Goal: Information Seeking & Learning: Check status

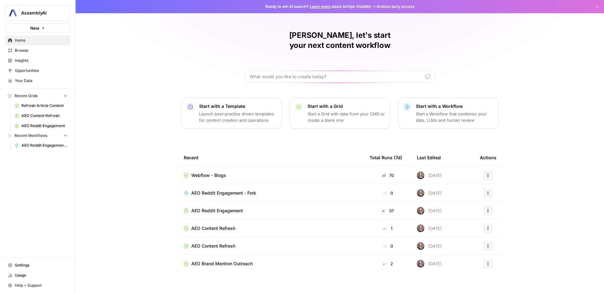
click at [252, 172] on div "Webflow - Blogs" at bounding box center [272, 175] width 176 height 6
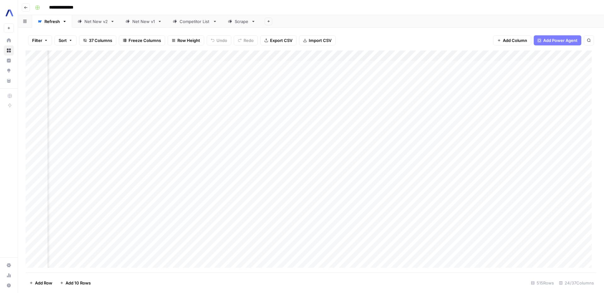
scroll to position [0, 328]
click at [324, 56] on div "Add Column" at bounding box center [311, 161] width 571 height 222
click at [356, 38] on div "Filter Sort 37 Columns Freeze Columns Row Height Undo Redo Export CSV Import CS…" at bounding box center [311, 40] width 571 height 20
click at [344, 55] on div "Add Column" at bounding box center [311, 161] width 571 height 222
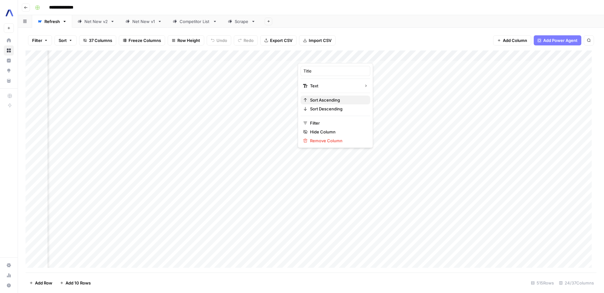
click at [321, 101] on span "Sort Ascending" at bounding box center [337, 100] width 55 height 6
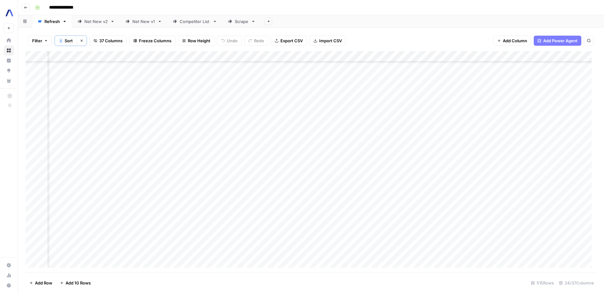
scroll to position [4388, 472]
click at [341, 182] on div "Add Column" at bounding box center [311, 161] width 571 height 221
click at [250, 181] on div "Add Column" at bounding box center [311, 161] width 571 height 221
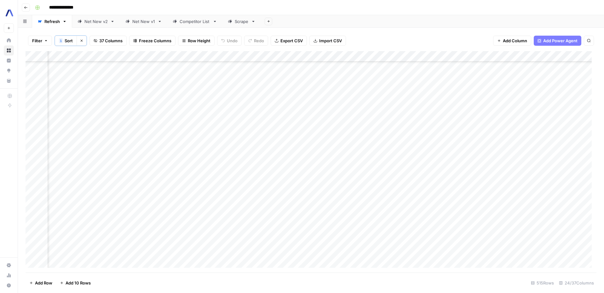
click at [424, 180] on div "Add Column" at bounding box center [311, 161] width 571 height 221
click at [464, 182] on div "Add Column" at bounding box center [311, 161] width 571 height 221
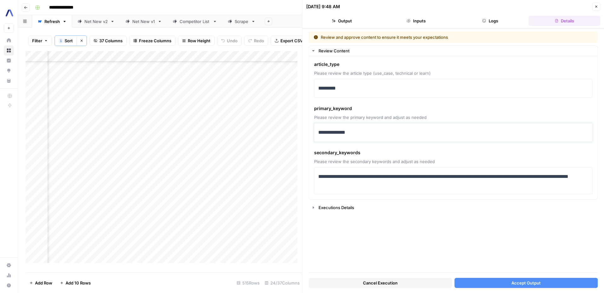
click at [354, 132] on p "**********" at bounding box center [453, 132] width 271 height 8
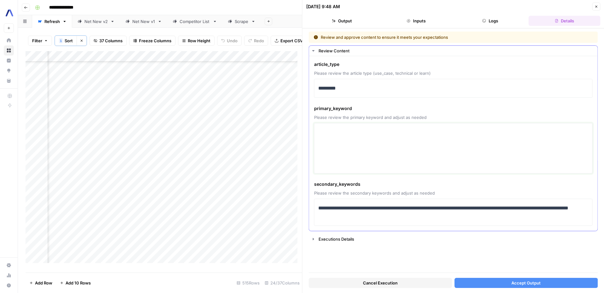
click at [357, 135] on textarea at bounding box center [453, 148] width 271 height 45
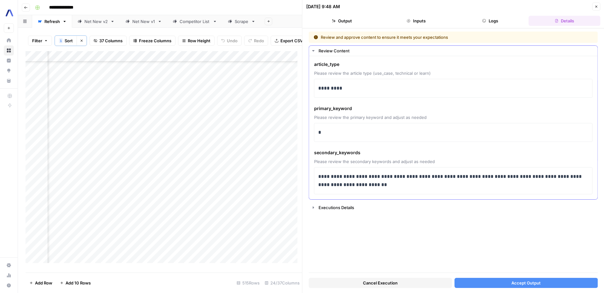
scroll to position [0, 562]
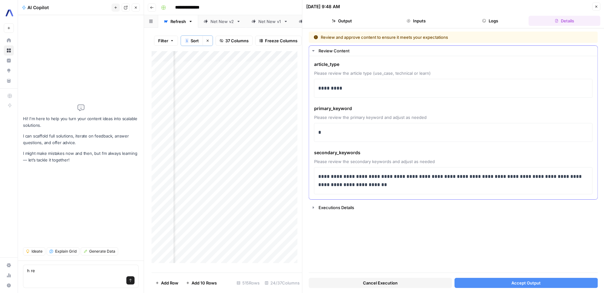
type textarea "h re"
click at [395, 138] on div "*" at bounding box center [453, 132] width 271 height 13
click at [322, 178] on p "**********" at bounding box center [453, 180] width 271 height 16
paste div "To enrich screen reader interactions, please activate Accessibility in Grammarl…"
click at [541, 273] on div "Cancel Execution Accept Output" at bounding box center [453, 281] width 289 height 17
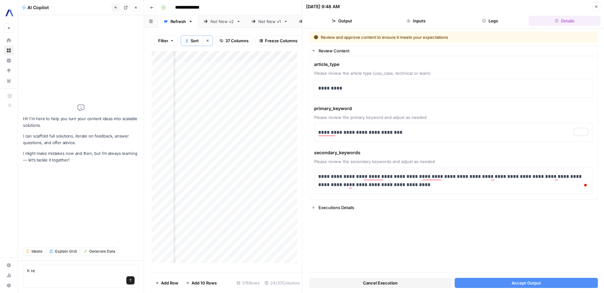
click at [540, 280] on span "Accept Output" at bounding box center [526, 283] width 29 height 6
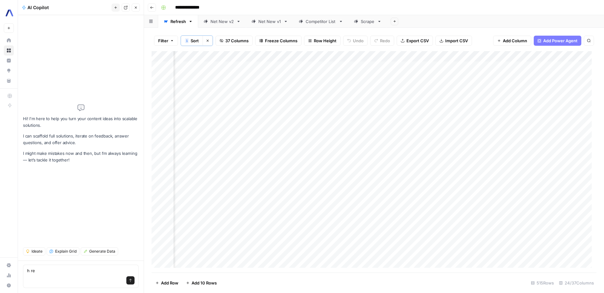
scroll to position [0, 139]
click at [137, 10] on button "Close" at bounding box center [136, 7] width 8 height 8
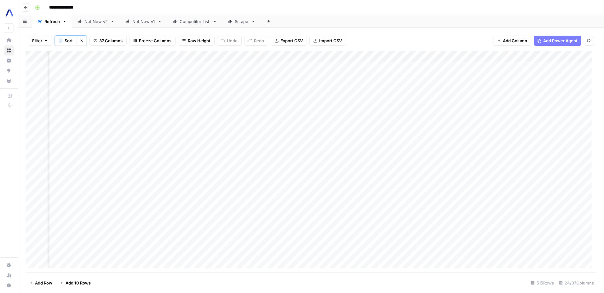
scroll to position [0, 459]
click at [351, 58] on div "Add Column" at bounding box center [311, 161] width 571 height 221
click at [349, 101] on span "Sort Ascending" at bounding box center [349, 100] width 50 height 6
click at [353, 55] on div "Add Column" at bounding box center [311, 161] width 571 height 222
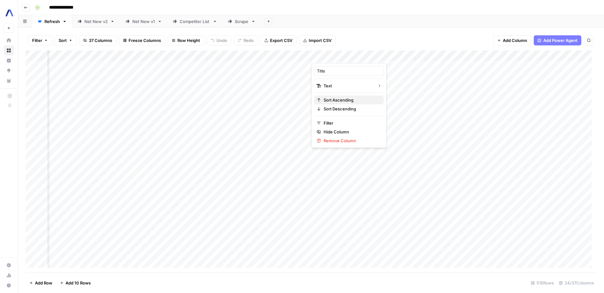
click at [341, 97] on span "Sort Ascending" at bounding box center [351, 100] width 55 height 6
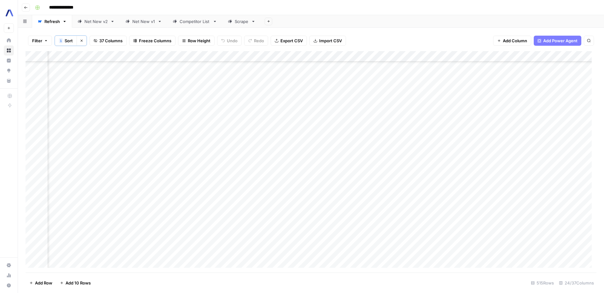
scroll to position [4378, 459]
click at [345, 193] on div "Add Column" at bounding box center [311, 161] width 571 height 221
click at [567, 192] on div "Add Column" at bounding box center [311, 161] width 571 height 221
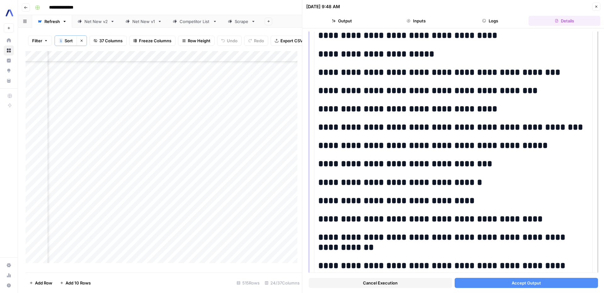
scroll to position [1339, 0]
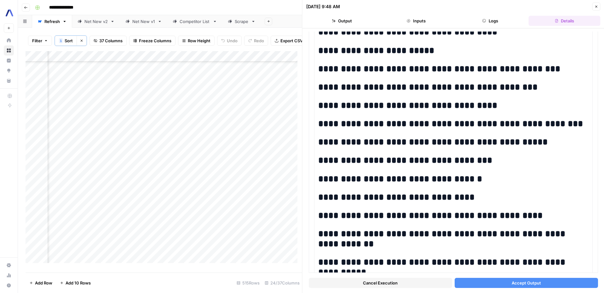
click at [493, 284] on button "Accept Output" at bounding box center [526, 283] width 143 height 10
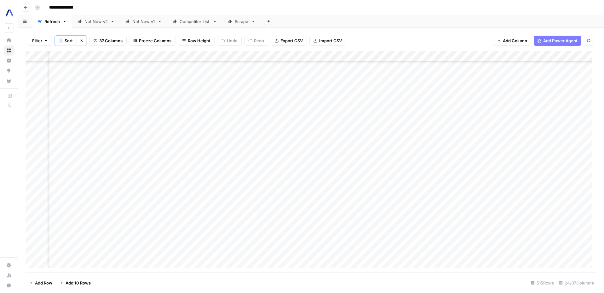
scroll to position [3287, 482]
click at [314, 92] on div "Add Column" at bounding box center [311, 161] width 571 height 221
click at [239, 93] on div "Add Column" at bounding box center [311, 161] width 571 height 221
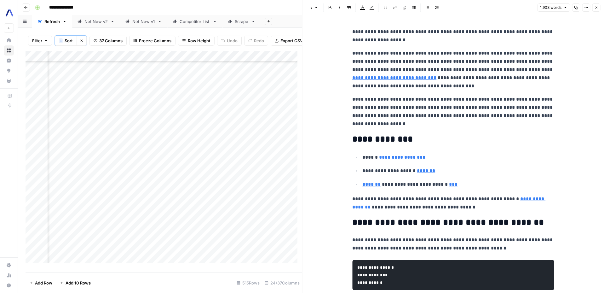
click at [593, 9] on button "Close" at bounding box center [596, 7] width 8 height 8
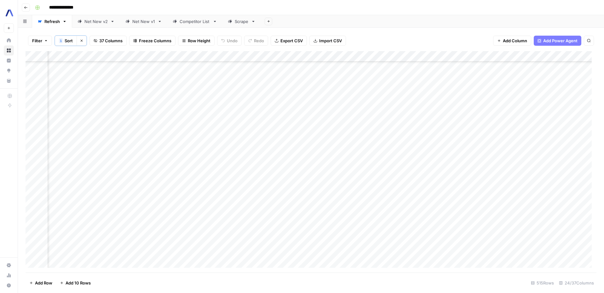
scroll to position [3890, 499]
click at [303, 162] on div "Add Column" at bounding box center [311, 161] width 571 height 221
click at [286, 163] on div "Add Column" at bounding box center [311, 161] width 571 height 221
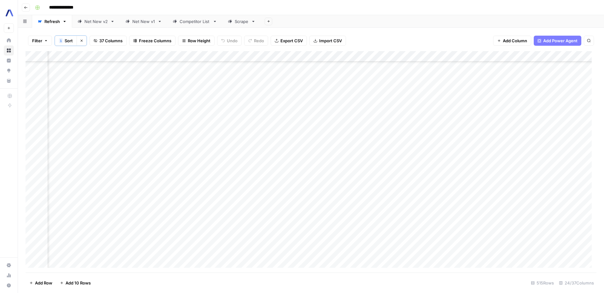
drag, startPoint x: 312, startPoint y: 267, endPoint x: 291, endPoint y: 267, distance: 21.1
click at [291, 267] on div "Add Column" at bounding box center [311, 161] width 571 height 221
click at [453, 168] on div "Add Column" at bounding box center [311, 161] width 571 height 221
click at [481, 170] on div "Add Column" at bounding box center [311, 161] width 571 height 221
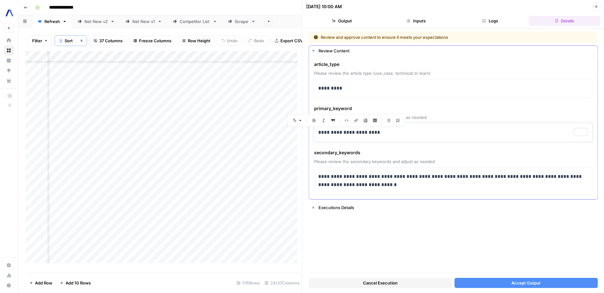
drag, startPoint x: 388, startPoint y: 134, endPoint x: 311, endPoint y: 129, distance: 77.4
click at [311, 129] on div "**********" at bounding box center [453, 127] width 289 height 143
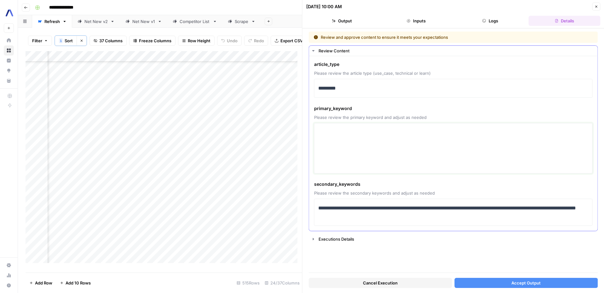
click at [340, 128] on textarea at bounding box center [453, 148] width 271 height 45
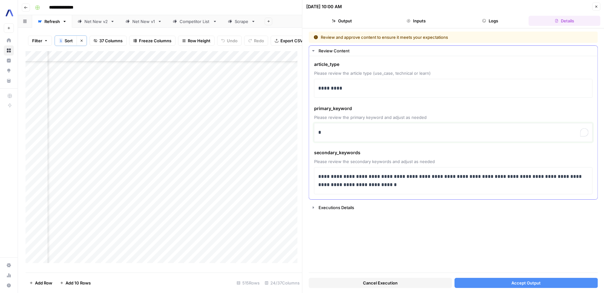
click at [362, 131] on p "*" at bounding box center [453, 132] width 271 height 8
click at [321, 178] on p "**********" at bounding box center [453, 180] width 271 height 16
paste div "To enrich screen reader interactions, please activate Accessibility in Grammarl…"
click at [494, 278] on button "Accept Output" at bounding box center [526, 283] width 143 height 10
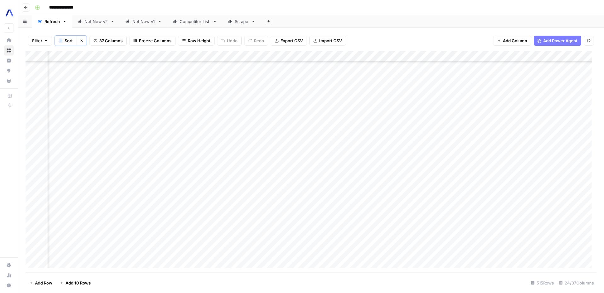
scroll to position [3921, 791]
click at [236, 134] on div "Add Column" at bounding box center [311, 161] width 571 height 221
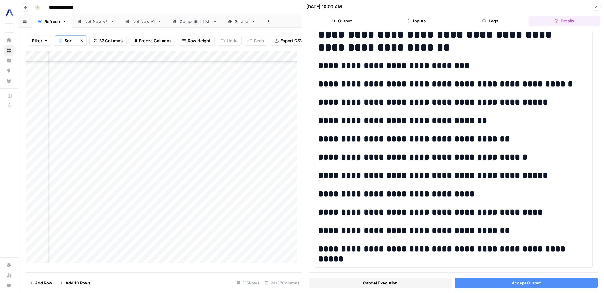
scroll to position [1189, 0]
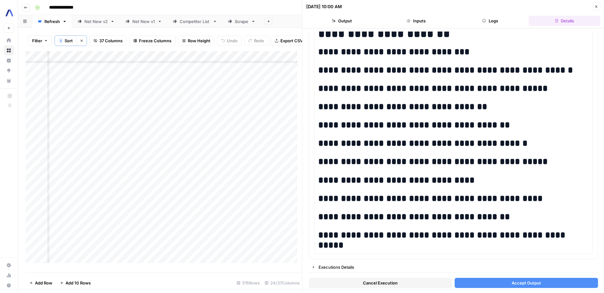
click at [514, 282] on span "Accept Output" at bounding box center [526, 283] width 29 height 6
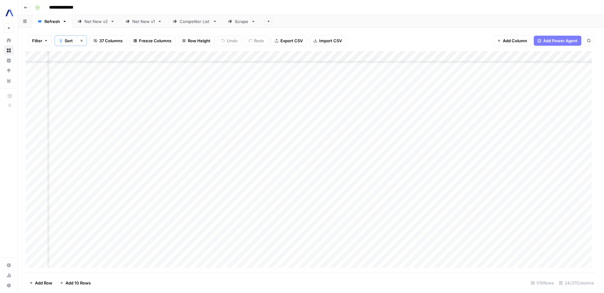
scroll to position [2809, 523]
click at [286, 153] on div "Add Column" at bounding box center [311, 161] width 571 height 221
click at [340, 154] on div "Add Column" at bounding box center [311, 161] width 571 height 221
click at [108, 153] on div "Add Column" at bounding box center [311, 161] width 571 height 221
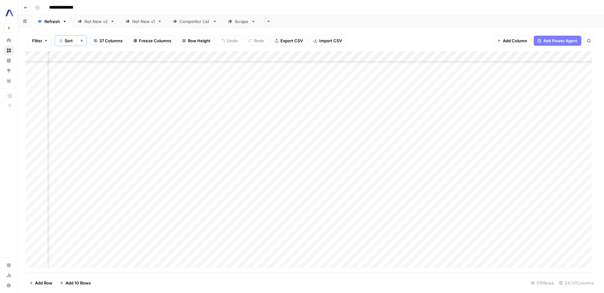
scroll to position [2809, 566]
click at [421, 151] on div "Add Column" at bounding box center [311, 161] width 571 height 221
click at [270, 151] on div "Add Column" at bounding box center [311, 161] width 571 height 221
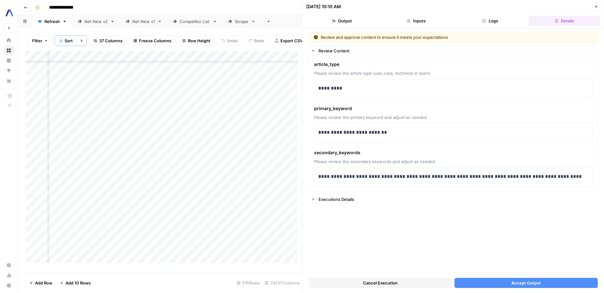
click at [508, 282] on button "Accept Output" at bounding box center [526, 283] width 143 height 10
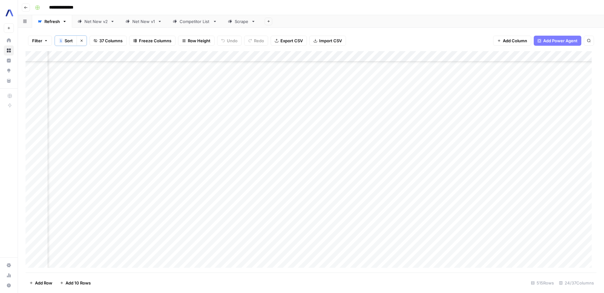
scroll to position [4410, 782]
click at [242, 159] on div "Add Column" at bounding box center [311, 161] width 571 height 221
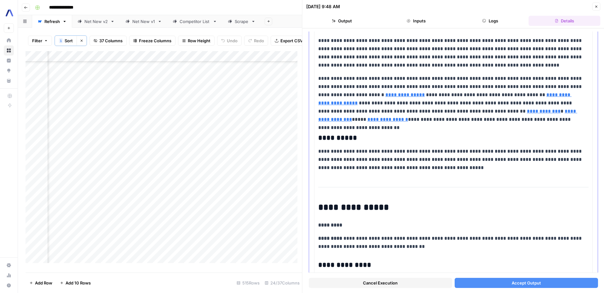
scroll to position [353, 0]
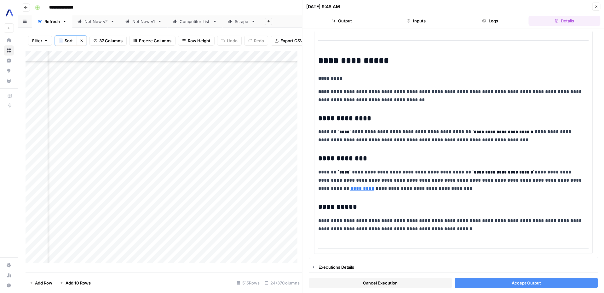
click at [521, 282] on span "Accept Output" at bounding box center [526, 283] width 29 height 6
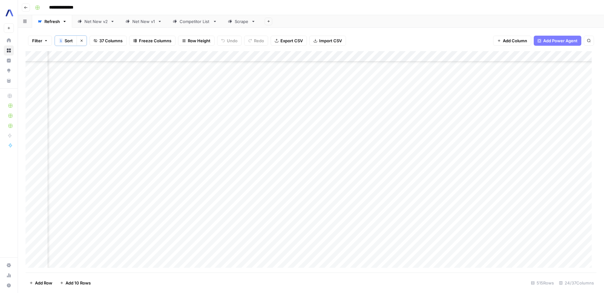
scroll to position [4382, 395]
drag, startPoint x: 425, startPoint y: 60, endPoint x: 445, endPoint y: 60, distance: 19.5
click at [445, 60] on div "Add Column" at bounding box center [311, 161] width 571 height 221
click at [416, 186] on div "Add Column" at bounding box center [311, 161] width 571 height 221
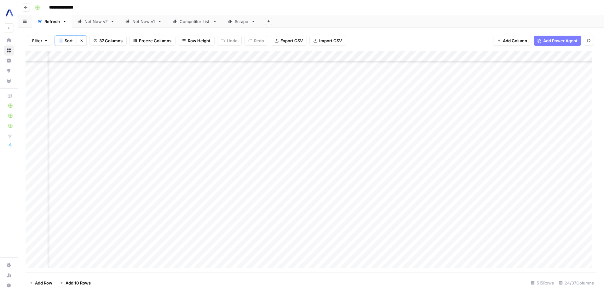
click at [273, 123] on div "Add Column" at bounding box center [311, 161] width 571 height 221
click at [501, 123] on div "Add Column" at bounding box center [311, 161] width 571 height 221
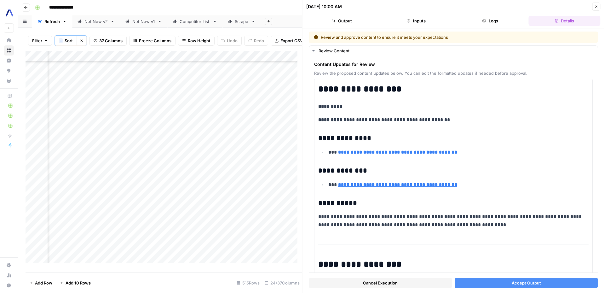
click at [512, 283] on span "Accept Output" at bounding box center [526, 283] width 29 height 6
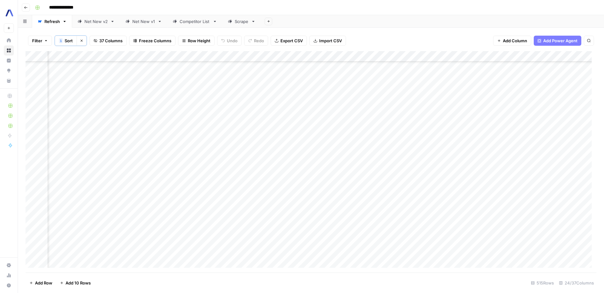
scroll to position [2757, 543]
click at [471, 206] on div "Add Column" at bounding box center [311, 161] width 571 height 221
click at [503, 205] on div "Add Column" at bounding box center [311, 161] width 571 height 221
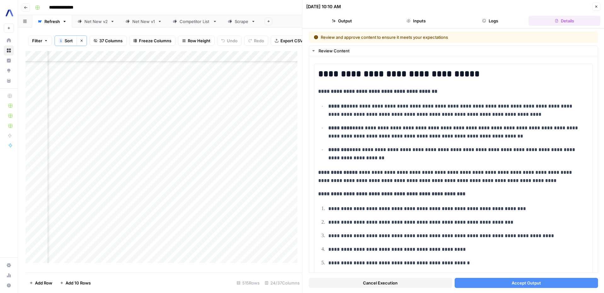
click at [515, 287] on button "Accept Output" at bounding box center [526, 283] width 143 height 10
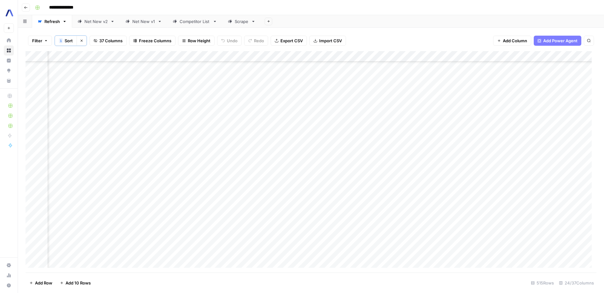
scroll to position [4385, 491]
click at [317, 187] on div "Add Column" at bounding box center [311, 161] width 571 height 221
click at [495, 185] on div "Add Column" at bounding box center [311, 161] width 571 height 221
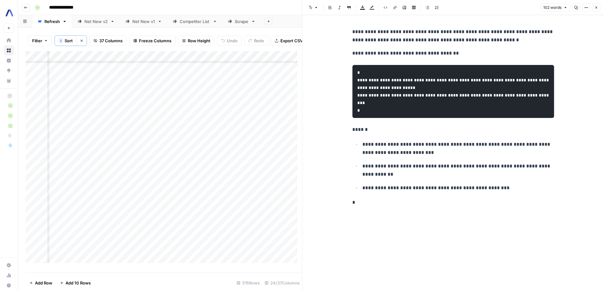
click at [426, 143] on p "**********" at bounding box center [459, 148] width 192 height 16
click at [598, 18] on div "**********" at bounding box center [454, 154] width 302 height 278
click at [598, 10] on button "Close" at bounding box center [596, 7] width 8 height 8
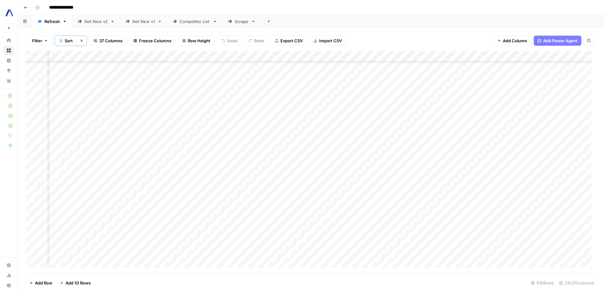
scroll to position [4385, 864]
click at [167, 186] on div "Add Column" at bounding box center [311, 161] width 571 height 221
click at [171, 184] on div "Add Column" at bounding box center [311, 161] width 571 height 221
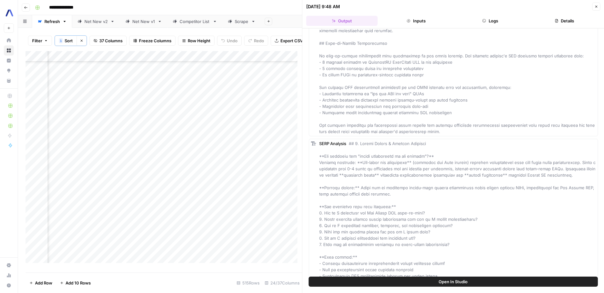
scroll to position [820, 0]
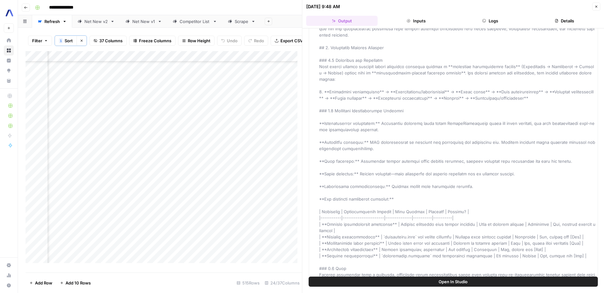
click at [595, 9] on button "Close" at bounding box center [596, 7] width 8 height 8
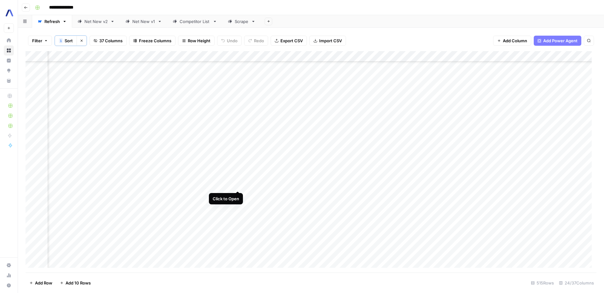
click at [236, 186] on div "Add Column" at bounding box center [311, 161] width 571 height 221
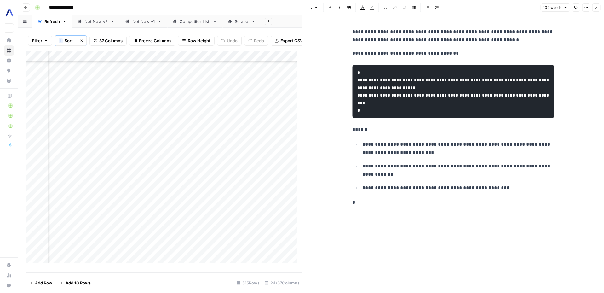
click at [595, 10] on button "Close" at bounding box center [596, 7] width 8 height 8
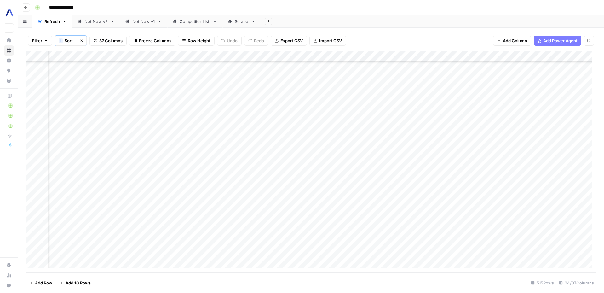
click at [182, 185] on div "Add Column" at bounding box center [311, 161] width 571 height 221
click at [470, 124] on div "Add Column" at bounding box center [311, 161] width 571 height 221
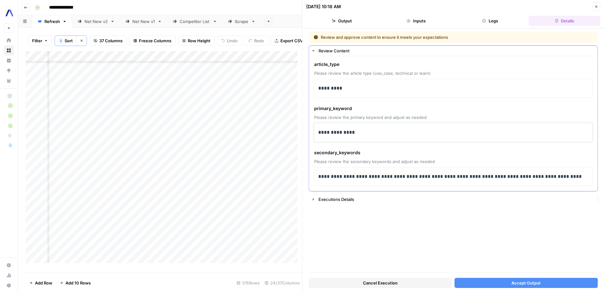
click at [368, 133] on p "**********" at bounding box center [453, 132] width 271 height 8
click at [504, 285] on button "Accept Output" at bounding box center [526, 283] width 143 height 10
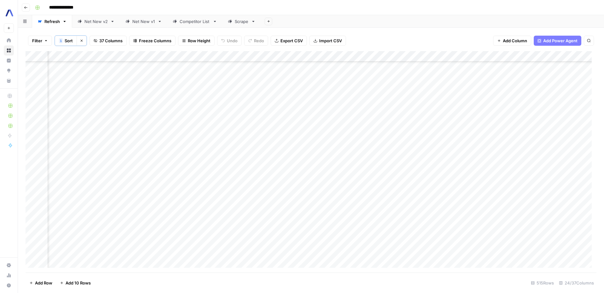
click at [468, 125] on div "Add Column" at bounding box center [311, 161] width 571 height 221
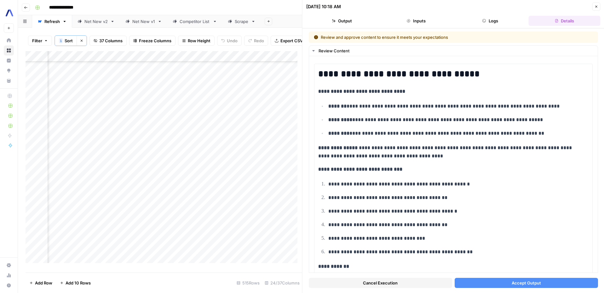
click at [513, 284] on span "Accept Output" at bounding box center [526, 283] width 29 height 6
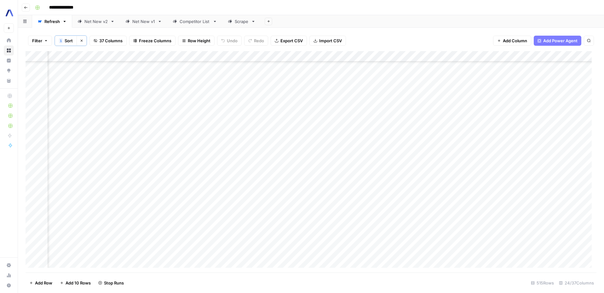
scroll to position [4446, 764]
click at [281, 125] on div "Add Column" at bounding box center [311, 161] width 571 height 221
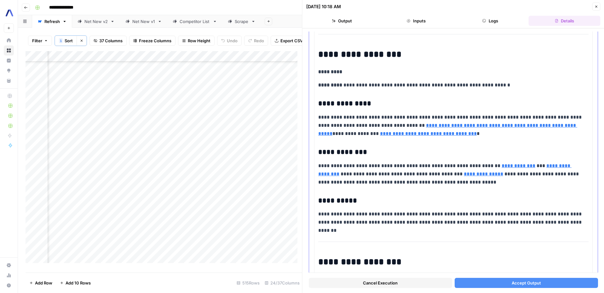
scroll to position [660, 0]
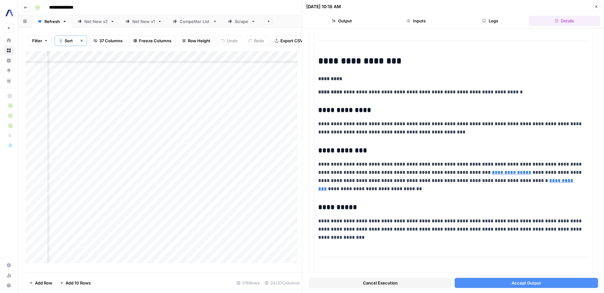
click at [493, 281] on button "Accept Output" at bounding box center [526, 283] width 143 height 10
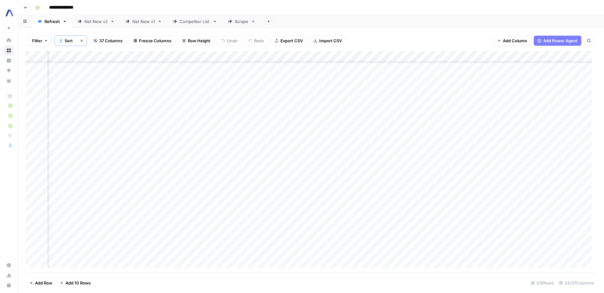
scroll to position [2877, 516]
click at [527, 83] on div "Add Column" at bounding box center [311, 161] width 571 height 221
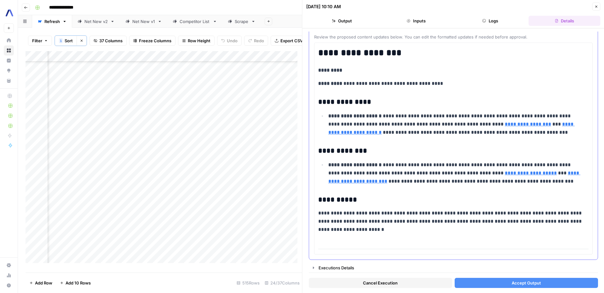
scroll to position [37, 0]
click at [512, 286] on span "Accept Output" at bounding box center [526, 283] width 29 height 6
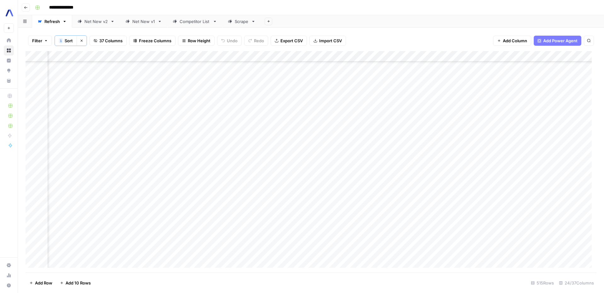
scroll to position [4359, 516]
click at [285, 210] on div "Add Column" at bounding box center [311, 161] width 571 height 221
click at [265, 211] on div "Add Column" at bounding box center [311, 161] width 571 height 221
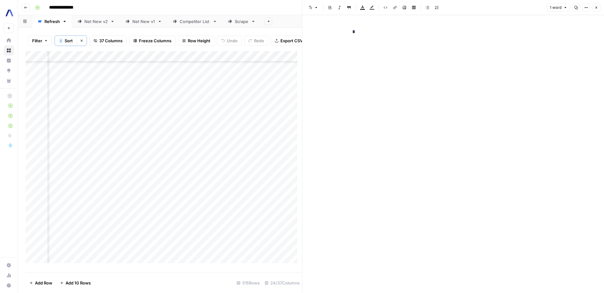
click at [595, 10] on button "Close" at bounding box center [596, 7] width 8 height 8
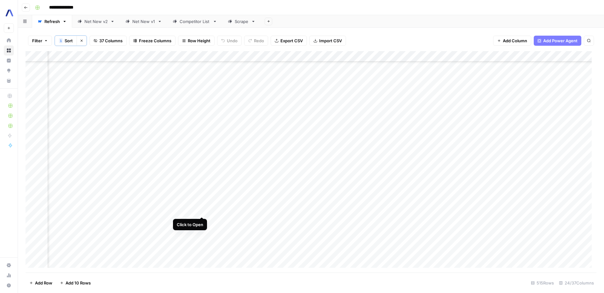
click at [202, 210] on div "Add Column" at bounding box center [311, 161] width 571 height 221
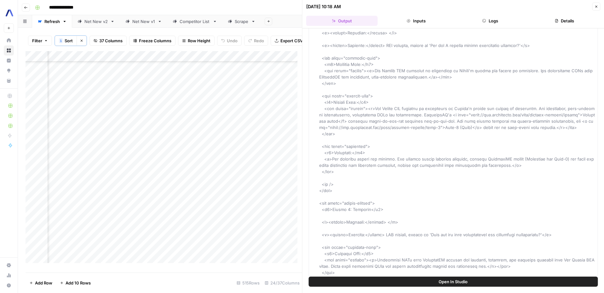
scroll to position [3323, 0]
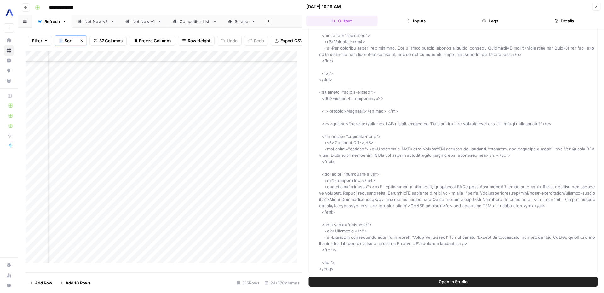
click at [594, 5] on button "Close" at bounding box center [596, 7] width 8 height 8
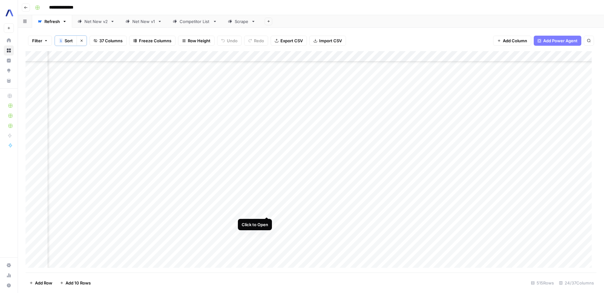
click at [268, 212] on div "Add Column" at bounding box center [311, 161] width 571 height 221
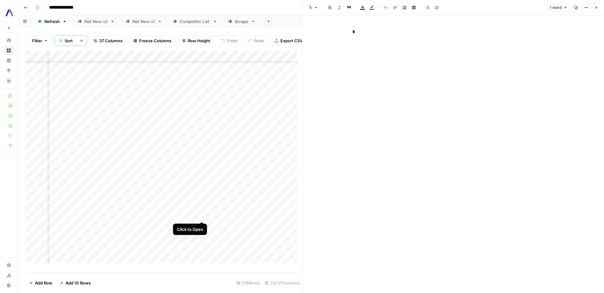
click at [202, 216] on div "Add Column" at bounding box center [164, 159] width 277 height 217
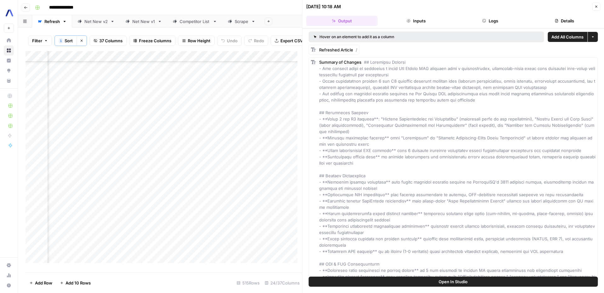
click at [248, 216] on div "Add Column" at bounding box center [164, 159] width 277 height 217
click at [265, 215] on div "Add Column" at bounding box center [164, 159] width 277 height 217
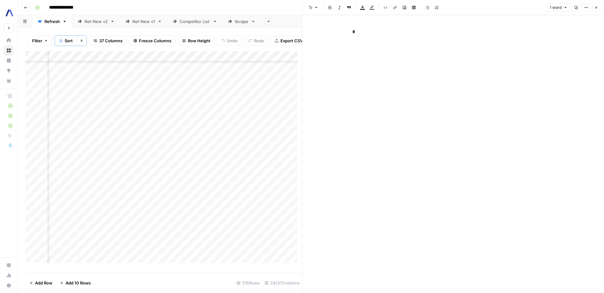
scroll to position [4359, 835]
click at [599, 5] on button "Close" at bounding box center [596, 7] width 8 height 8
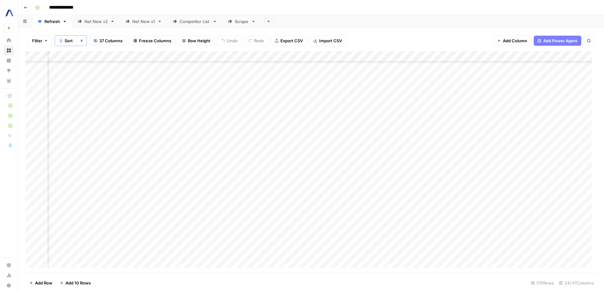
scroll to position [3897, 578]
click at [237, 156] on div "Add Column" at bounding box center [311, 161] width 571 height 221
click at [524, 156] on div "Add Column" at bounding box center [311, 161] width 571 height 221
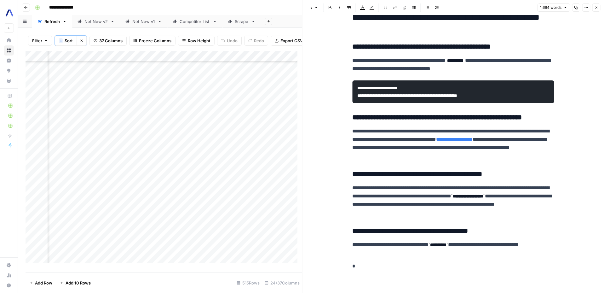
scroll to position [2481, 0]
click at [598, 6] on button "Close" at bounding box center [596, 7] width 8 height 8
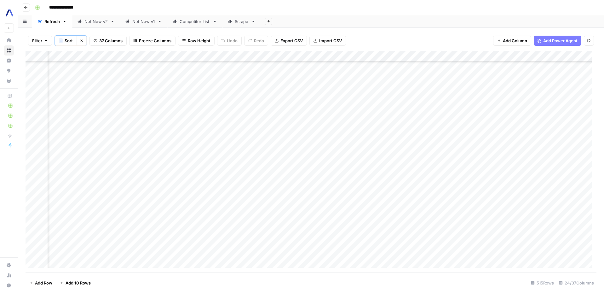
scroll to position [2865, 764]
click at [339, 96] on div "Add Column" at bounding box center [311, 161] width 571 height 221
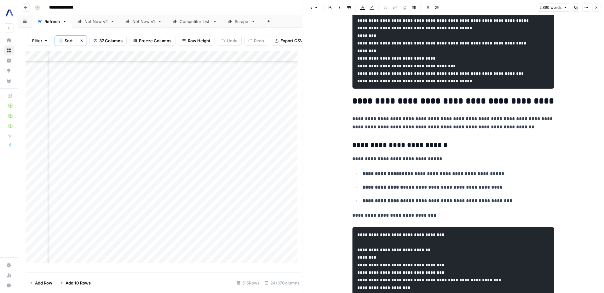
scroll to position [3800, 0]
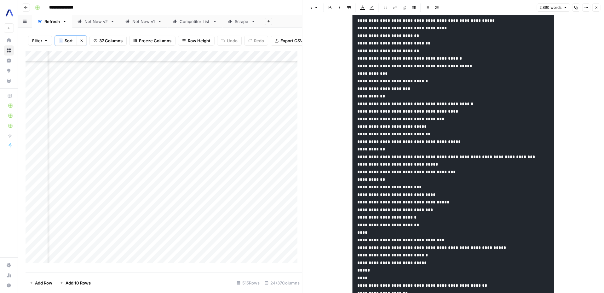
click at [594, 10] on button "Close" at bounding box center [596, 7] width 8 height 8
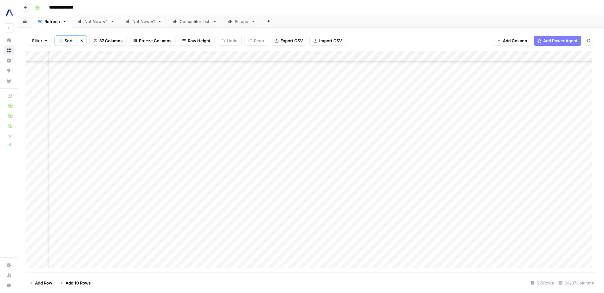
scroll to position [4396, 532]
click at [282, 174] on div "Add Column" at bounding box center [311, 161] width 571 height 221
click at [531, 170] on div "Add Column" at bounding box center [311, 161] width 571 height 221
click at [308, 58] on div "Add Column" at bounding box center [311, 161] width 571 height 221
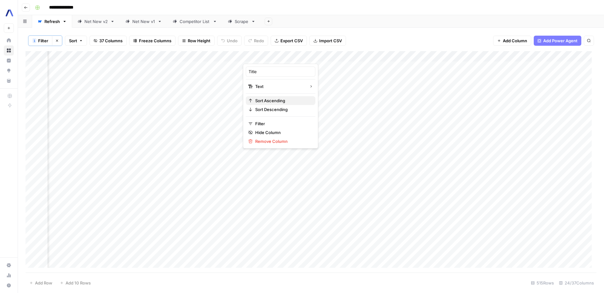
click at [273, 99] on span "Sort Ascending" at bounding box center [282, 100] width 55 height 6
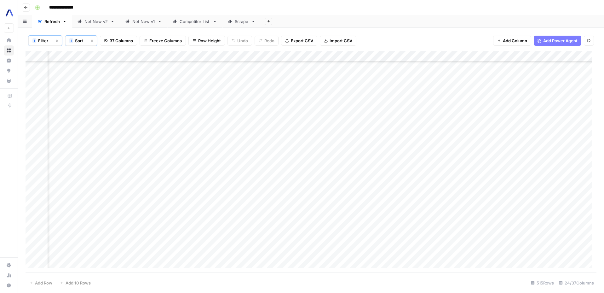
scroll to position [4485, 527]
click at [283, 82] on div "Add Column" at bounding box center [311, 161] width 571 height 221
click at [564, 84] on div "Add Column" at bounding box center [311, 161] width 571 height 221
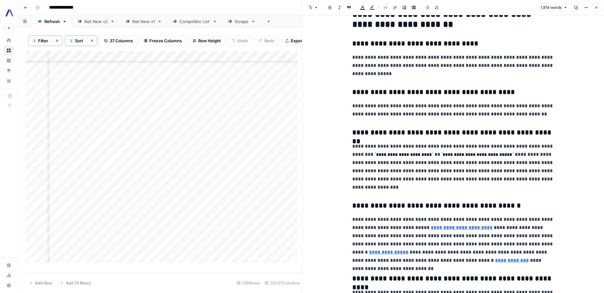
scroll to position [3016, 0]
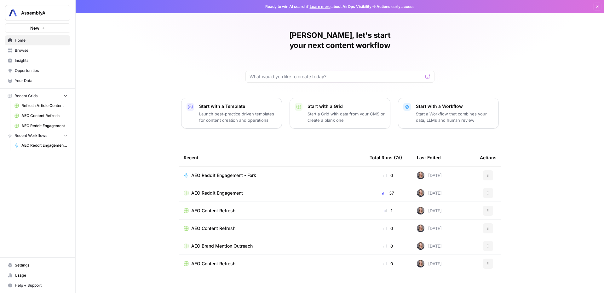
click at [24, 62] on span "Insights" at bounding box center [41, 61] width 53 height 6
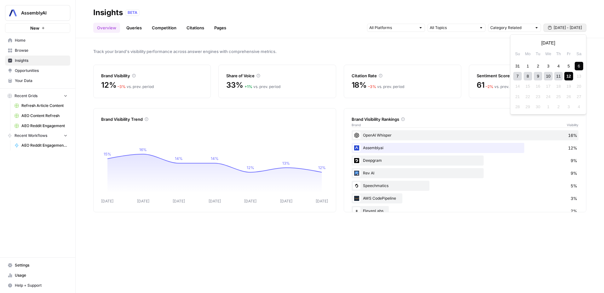
click at [564, 31] on button "[DATE] - [DATE]" at bounding box center [565, 28] width 43 height 8
click at [525, 65] on div "1" at bounding box center [528, 66] width 9 height 9
click at [573, 76] on div "12" at bounding box center [569, 76] width 9 height 9
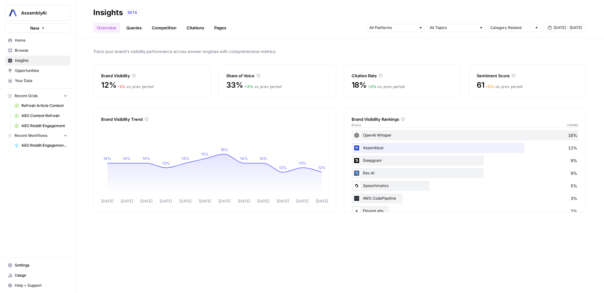
click at [259, 76] on icon at bounding box center [259, 76] width 4 height 4
click at [369, 85] on span "+ 2 %" at bounding box center [372, 86] width 9 height 5
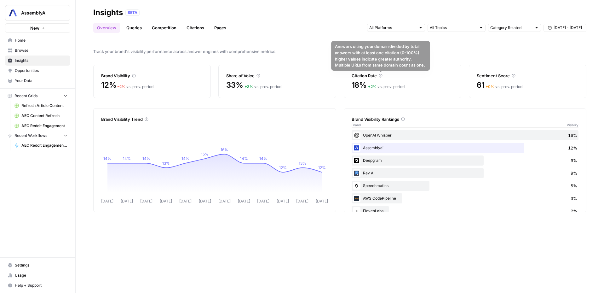
click at [380, 75] on icon at bounding box center [381, 76] width 4 height 4
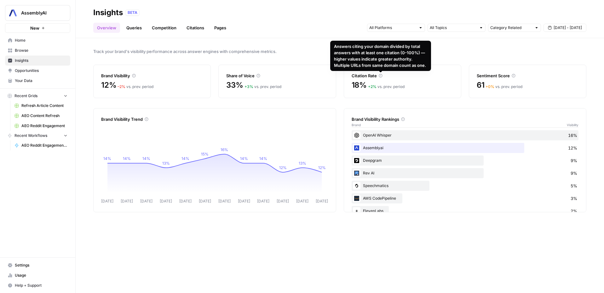
click at [195, 44] on div "Track your brand's visibility performance across answer engines with comprehens…" at bounding box center [340, 165] width 529 height 255
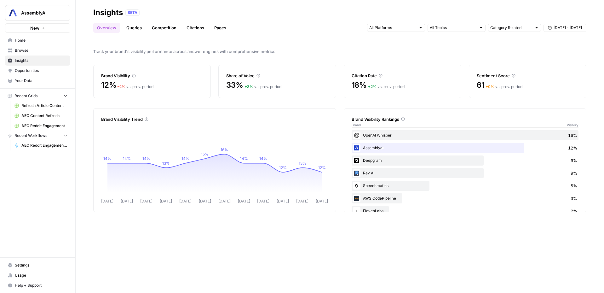
click at [135, 27] on link "Queries" at bounding box center [134, 28] width 23 height 10
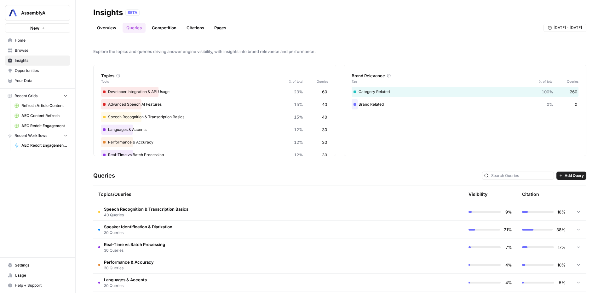
scroll to position [6, 0]
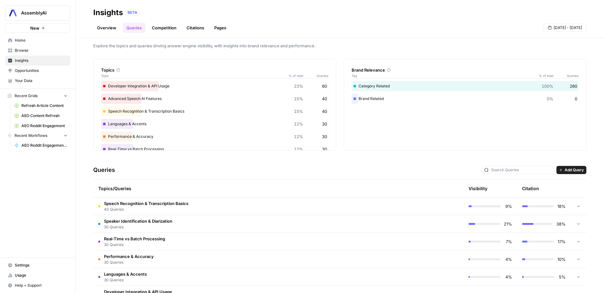
click at [165, 125] on div "Languages & Accents 12% 30" at bounding box center [214, 124] width 227 height 10
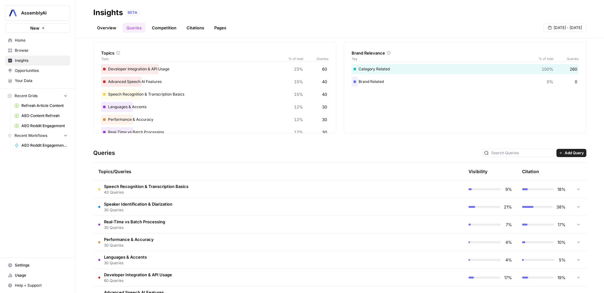
scroll to position [44, 0]
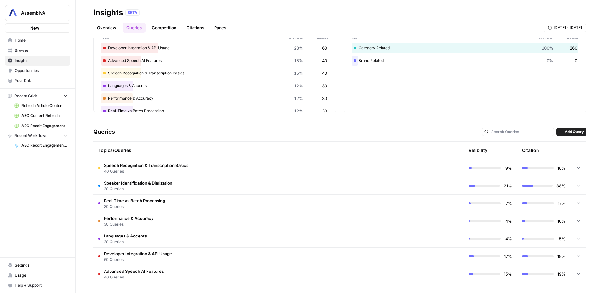
click at [434, 177] on tr "Speaker Identification & Diarization 30 Queries 21% 38%" at bounding box center [339, 186] width 493 height 18
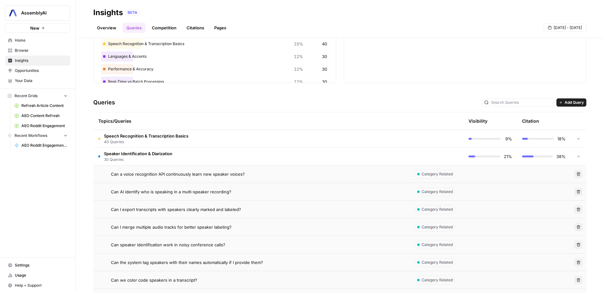
scroll to position [8, 0]
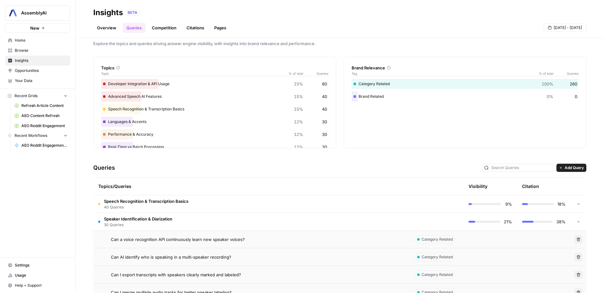
click at [262, 200] on td "Speech Recognition & Transcription Basics 40 Queries" at bounding box center [251, 203] width 317 height 17
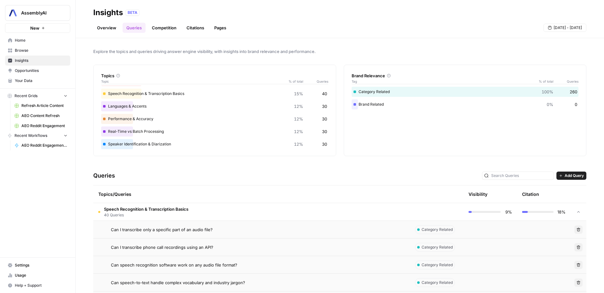
scroll to position [24, 0]
click at [143, 139] on div "Speaker Identification & Diarization 12% 30" at bounding box center [214, 143] width 227 height 10
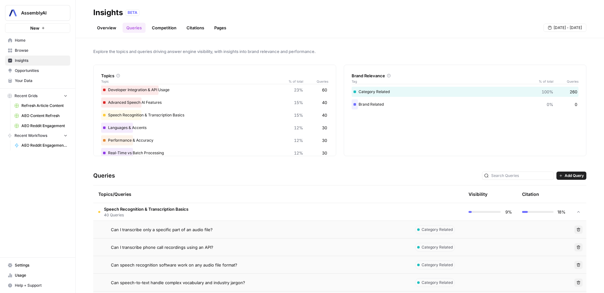
scroll to position [0, 0]
click at [162, 29] on link "Competition" at bounding box center [164, 28] width 32 height 10
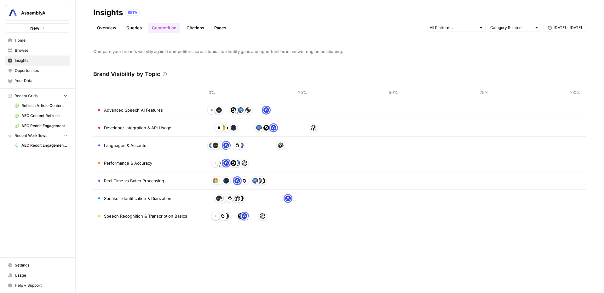
click at [97, 31] on link "Overview" at bounding box center [106, 28] width 27 height 10
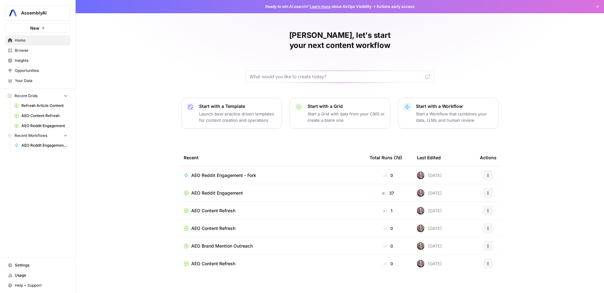
click at [32, 61] on span "Insights" at bounding box center [41, 61] width 53 height 6
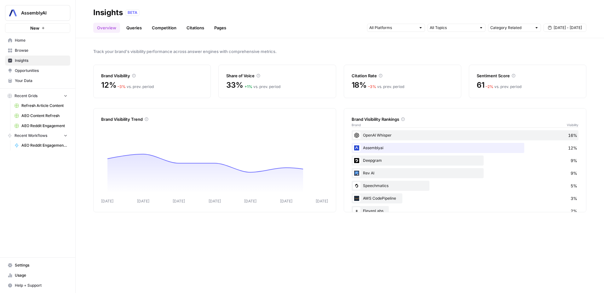
click at [575, 28] on span "[DATE] - [DATE]" at bounding box center [568, 28] width 28 height 6
click at [575, 25] on span "[DATE] - [DATE]" at bounding box center [568, 28] width 28 height 6
click at [530, 67] on div "1" at bounding box center [528, 66] width 9 height 9
click at [567, 74] on div "12" at bounding box center [569, 76] width 9 height 9
